Goal: Task Accomplishment & Management: Complete application form

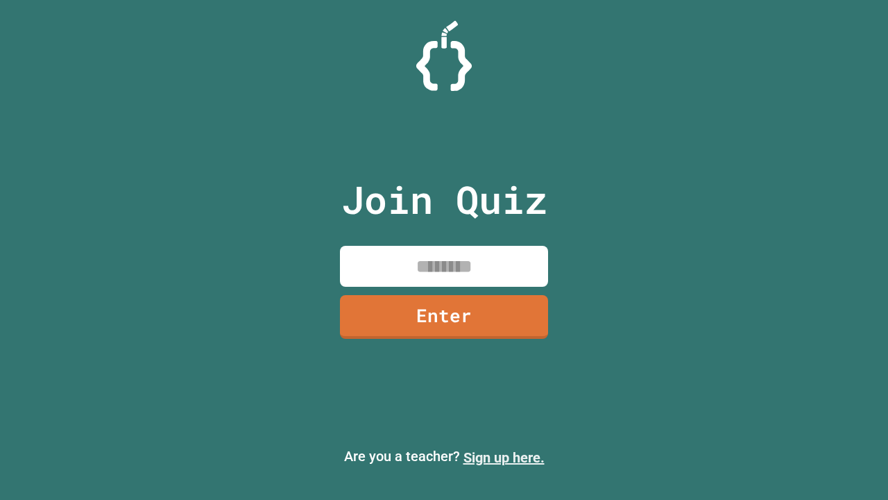
click at [504, 457] on link "Sign up here." at bounding box center [504, 457] width 81 height 17
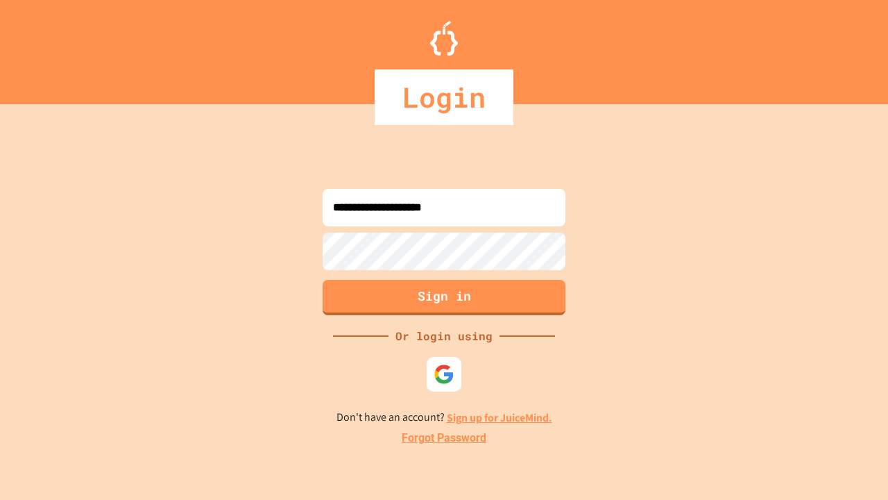
type input "**********"
